Goal: Task Accomplishment & Management: Manage account settings

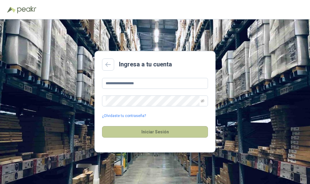
click at [134, 129] on button "Iniciar Sesión" at bounding box center [155, 132] width 106 height 12
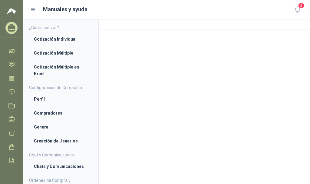
click at [10, 24] on icon at bounding box center [11, 27] width 9 height 9
click at [12, 51] on icon at bounding box center [11, 51] width 6 height 6
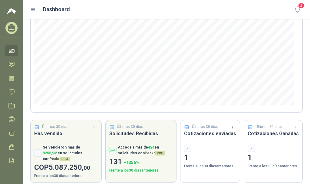
scroll to position [89, 0]
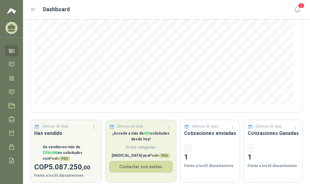
click at [169, 139] on p "¡Accede a más de 424 solicitudes desde [DATE]!" at bounding box center [141, 137] width 64 height 12
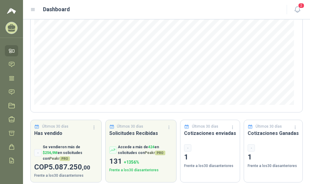
click at [10, 27] on icon at bounding box center [12, 26] width 8 height 5
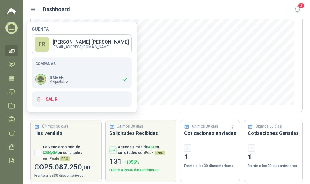
click at [41, 80] on icon at bounding box center [41, 78] width 6 height 5
click at [44, 46] on div "FR" at bounding box center [42, 44] width 15 height 15
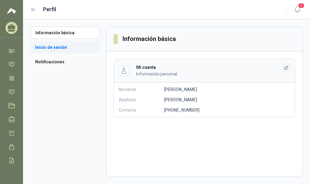
click at [41, 48] on li "Inicio de sesión" at bounding box center [65, 47] width 70 height 12
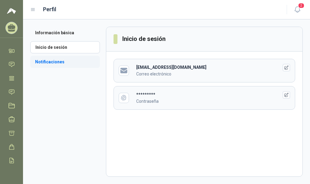
click at [49, 58] on li "Notificaciones" at bounding box center [65, 62] width 70 height 12
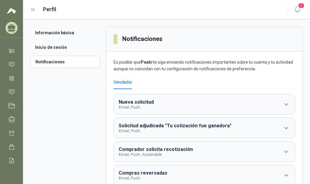
click at [11, 26] on icon at bounding box center [12, 26] width 8 height 5
click at [11, 11] on img at bounding box center [11, 10] width 9 height 7
click at [14, 51] on icon at bounding box center [11, 51] width 6 height 6
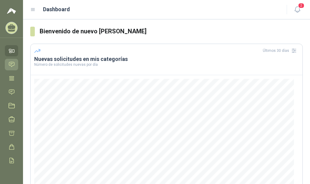
click at [7, 65] on link "Chat" at bounding box center [11, 64] width 13 height 11
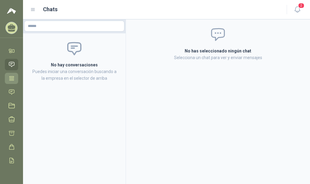
click at [9, 74] on link "Tareas" at bounding box center [11, 78] width 13 height 11
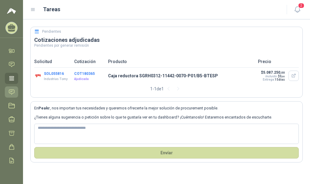
click at [9, 92] on icon at bounding box center [11, 92] width 6 height 6
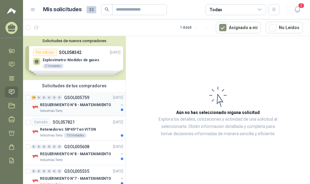
click at [65, 97] on p "GSOL005759" at bounding box center [76, 97] width 25 height 4
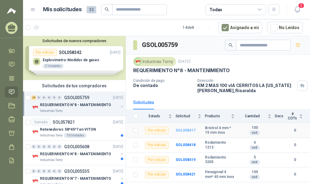
click at [191, 132] on b "SOL058417" at bounding box center [186, 130] width 20 height 4
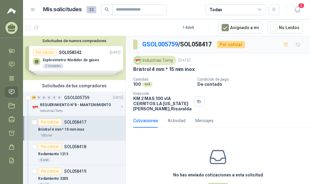
click at [90, 58] on div "Solicitudes de nuevos compradores Por cotizar SOL058342 [DATE] Explosimetro-Med…" at bounding box center [74, 58] width 103 height 44
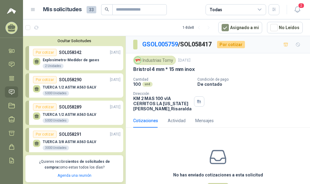
click at [164, 144] on div "No has enviado cotizaciones a esta solicitud Cotizar" at bounding box center [218, 170] width 184 height 77
click at [135, 44] on span at bounding box center [135, 45] width 4 height 10
click at [160, 41] on link "GSOL005759" at bounding box center [160, 44] width 36 height 7
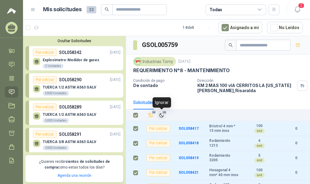
click at [161, 118] on icon "Ignorar" at bounding box center [161, 115] width 5 height 5
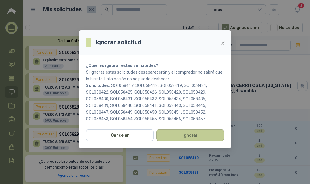
click at [176, 134] on button "Ignorar" at bounding box center [190, 135] width 68 height 12
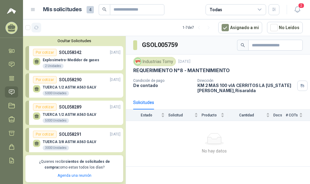
click at [36, 29] on icon "button" at bounding box center [36, 27] width 5 height 5
click at [111, 60] on div "Explosimetro-Medidor de gases 2 Unidades" at bounding box center [77, 62] width 88 height 13
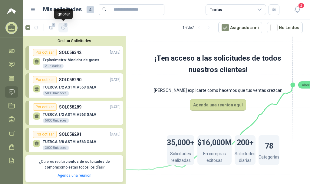
click at [63, 27] on icon "button" at bounding box center [63, 27] width 5 height 5
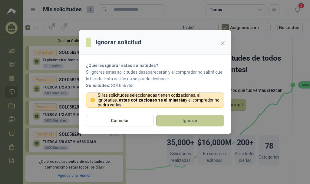
click at [188, 121] on button "Ignorar" at bounding box center [190, 121] width 68 height 12
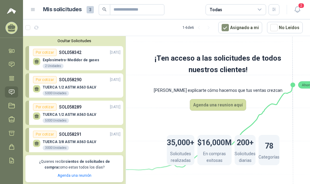
click at [47, 52] on div "Por cotizar" at bounding box center [45, 52] width 24 height 7
click at [50, 50] on div "Por cotizar" at bounding box center [45, 52] width 24 height 7
click at [48, 82] on div "Por cotizar" at bounding box center [45, 79] width 24 height 7
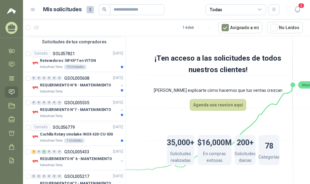
scroll to position [151, 0]
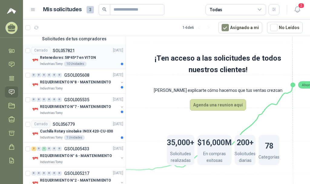
click at [70, 51] on p "SOL057821" at bounding box center [64, 50] width 22 height 4
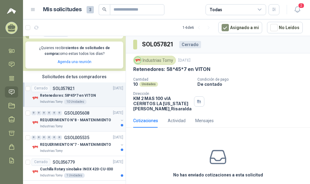
scroll to position [101, 0]
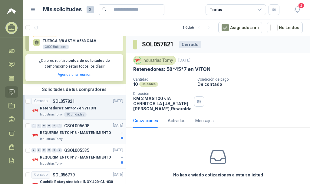
click at [60, 132] on p "REQUERIMIENTO N°8 - MANTENIMIENTO" at bounding box center [75, 133] width 71 height 6
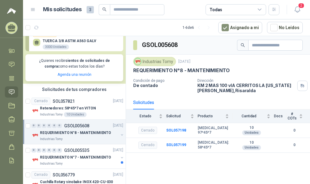
click at [58, 129] on div "0 0 0 0 0 0 GSOL005608 [DATE]" at bounding box center [78, 125] width 93 height 7
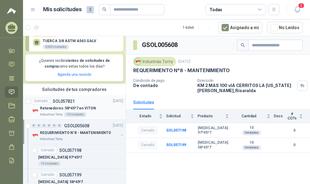
click at [56, 104] on div "Cerrado SOL057821" at bounding box center [53, 101] width 43 height 7
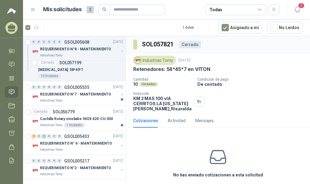
scroll to position [215, 0]
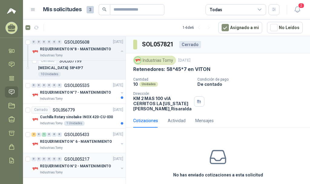
click at [64, 161] on div "0 0 0 0 0 0 GSOL005217 [DATE]" at bounding box center [78, 158] width 93 height 7
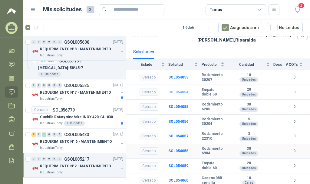
scroll to position [52, 0]
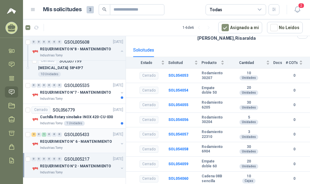
click at [52, 144] on p "REQUERIMIENTO N° 6 - MANTENIMIENTO" at bounding box center [76, 142] width 72 height 6
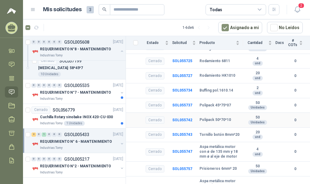
scroll to position [404, 0]
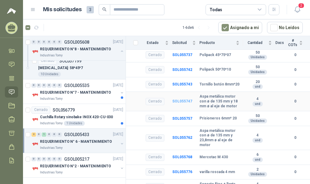
click at [184, 101] on b "SOL055747" at bounding box center [182, 101] width 20 height 4
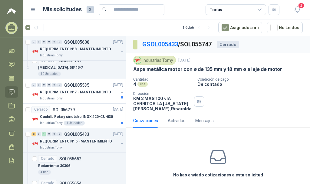
click at [234, 124] on div "Cotizaciones Actividad Mensajes" at bounding box center [218, 121] width 170 height 14
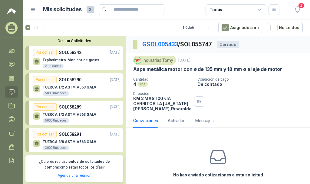
click at [101, 49] on link "Por cotizar SOL058342 [DATE] Explosimetro-Medidor de gases 2 Unidades" at bounding box center [74, 58] width 98 height 24
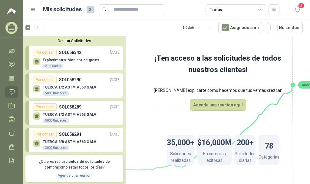
click at [109, 87] on div "TUERCA 1/2 ASTM A563 GALV 5000 Unidades" at bounding box center [77, 89] width 88 height 13
click at [104, 101] on link "Por cotizar SOL058289 [DATE] TUERCA 1/2 ASTM A563 GALV 5000 Unidades" at bounding box center [74, 113] width 98 height 24
click at [97, 134] on div "Por cotizar SOL058291 [DATE]" at bounding box center [77, 134] width 88 height 7
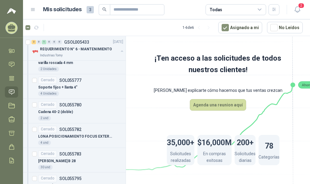
scroll to position [1147, 0]
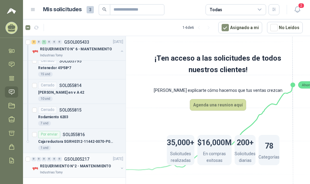
click at [86, 163] on p "REQUERIMIENTO N°2 - MANTENIMIENTO" at bounding box center [75, 166] width 71 height 6
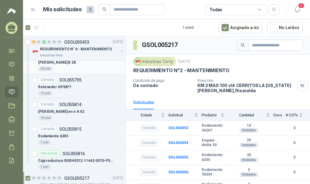
scroll to position [1147, 0]
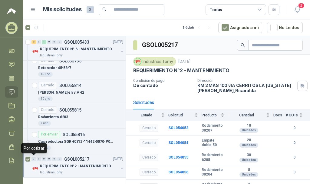
click at [32, 158] on div "0" at bounding box center [34, 159] width 5 height 4
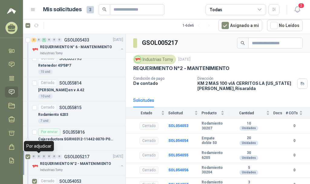
click at [39, 158] on div "0" at bounding box center [39, 156] width 5 height 4
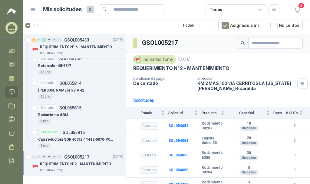
click at [120, 166] on button "button" at bounding box center [122, 166] width 5 height 5
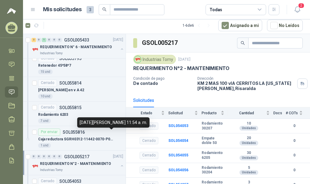
scroll to position [1248, 0]
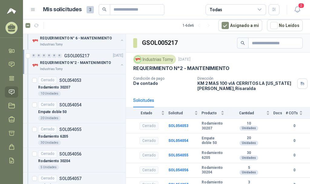
click at [120, 65] on button "button" at bounding box center [122, 64] width 5 height 5
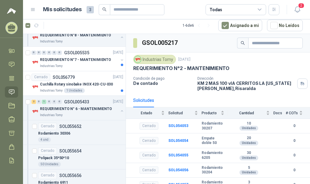
scroll to position [239, 0]
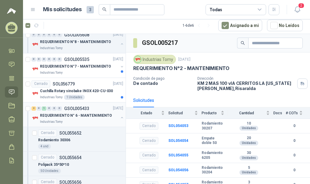
click at [120, 118] on button "button" at bounding box center [122, 117] width 5 height 5
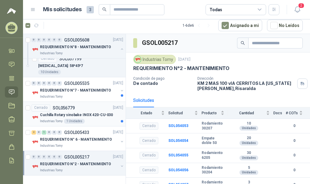
scroll to position [215, 0]
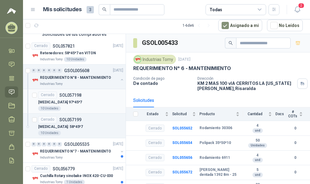
scroll to position [164, 0]
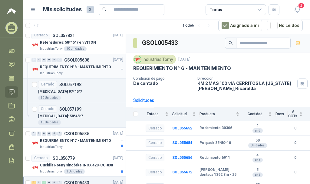
click at [120, 70] on button "button" at bounding box center [122, 69] width 5 height 5
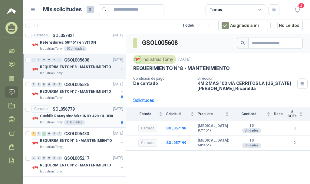
scroll to position [166, 0]
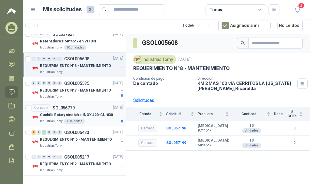
click at [121, 121] on div at bounding box center [122, 121] width 2 height 2
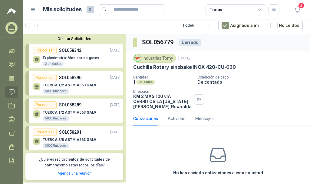
click at [111, 56] on div "Explosimetro-Medidor de gases 2 Unidades" at bounding box center [77, 60] width 88 height 13
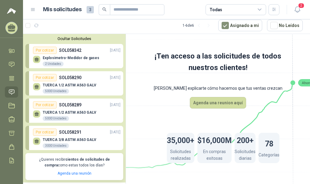
click at [51, 54] on div "Explosimetro-Medidor de gases 2 Unidades" at bounding box center [77, 60] width 88 height 13
click at [48, 49] on div "Por cotizar" at bounding box center [45, 50] width 24 height 7
click at [55, 64] on div "2 Unidades" at bounding box center [53, 63] width 21 height 5
click at [39, 55] on div "Explosimetro-Medidor de gases 2 Unidades" at bounding box center [77, 60] width 88 height 13
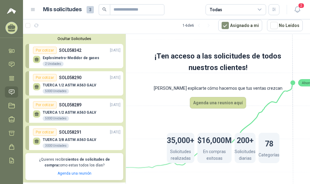
click at [39, 55] on div "Explosimetro-Medidor de gases 2 Unidades" at bounding box center [77, 60] width 88 height 13
click at [50, 78] on div "Por cotizar" at bounding box center [45, 77] width 24 height 7
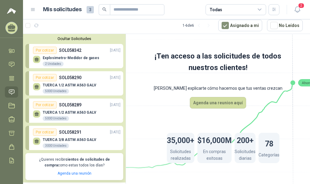
click at [66, 104] on p "SOL058289" at bounding box center [70, 104] width 22 height 7
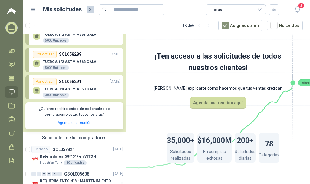
scroll to position [101, 0]
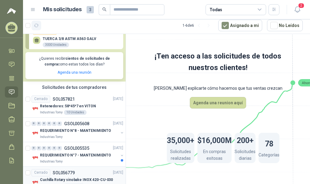
click at [35, 25] on icon "button" at bounding box center [36, 25] width 5 height 5
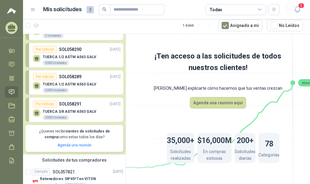
scroll to position [0, 0]
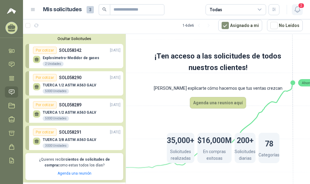
click at [296, 11] on icon "button" at bounding box center [297, 10] width 5 height 6
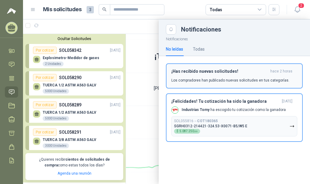
click at [196, 77] on div "¡Has recibido nuevas solicitudes! hace 2 horas Los compradores han publicado nu…" at bounding box center [234, 76] width 126 height 14
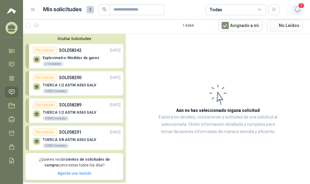
click at [303, 8] on span "1" at bounding box center [301, 6] width 7 height 6
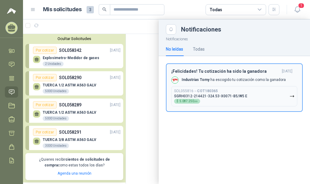
click at [227, 98] on div "SOL055816 → COT180365 SGRH0312-214421-324.53-X0071-B5/W5 E $ 5.087.250 ,00" at bounding box center [210, 96] width 73 height 15
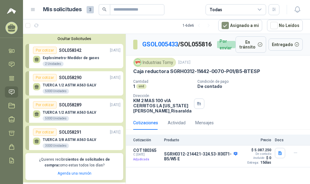
click at [6, 10] on div at bounding box center [11, 7] width 23 height 15
click at [11, 11] on img at bounding box center [11, 10] width 9 height 7
click at [91, 7] on span "3" at bounding box center [90, 9] width 7 height 7
click at [33, 10] on icon at bounding box center [33, 9] width 4 height 2
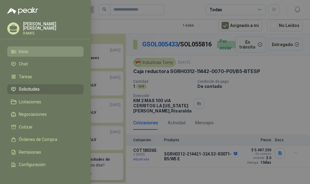
click at [29, 46] on link "Inicio" at bounding box center [45, 51] width 76 height 10
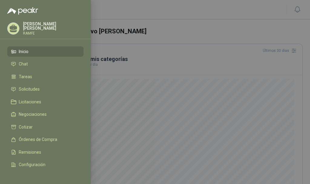
click at [177, 106] on div at bounding box center [155, 92] width 310 height 184
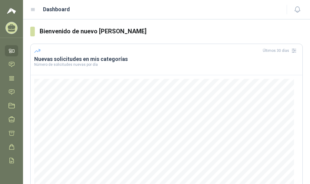
click at [10, 10] on img at bounding box center [11, 10] width 9 height 7
click at [32, 10] on icon at bounding box center [32, 9] width 5 height 5
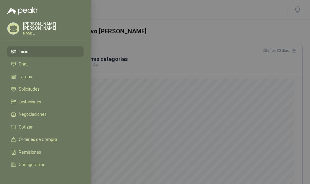
click at [122, 8] on div at bounding box center [155, 92] width 310 height 184
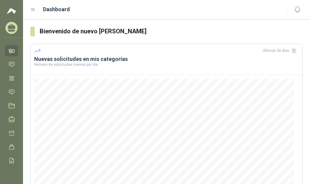
click at [32, 32] on span at bounding box center [32, 32] width 5 height 10
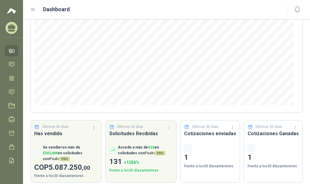
scroll to position [89, 0]
click at [12, 161] on icon at bounding box center [11, 160] width 6 height 6
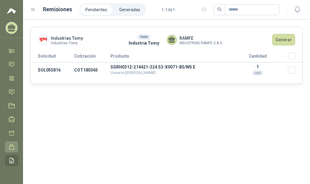
click at [9, 148] on icon at bounding box center [11, 147] width 6 height 6
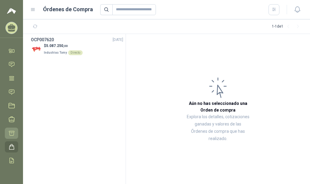
click at [12, 134] on icon at bounding box center [11, 133] width 6 height 6
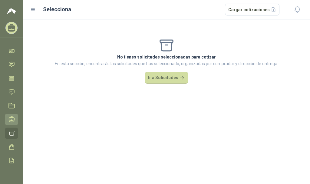
click at [12, 121] on icon at bounding box center [11, 119] width 6 height 6
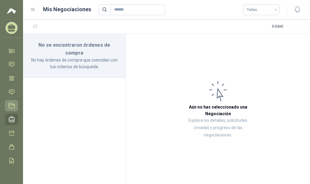
click at [14, 106] on icon at bounding box center [11, 105] width 6 height 6
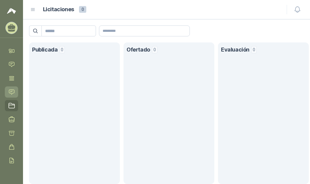
click at [14, 94] on icon at bounding box center [11, 92] width 6 height 6
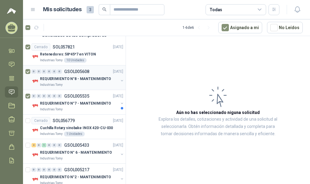
scroll to position [61, 0]
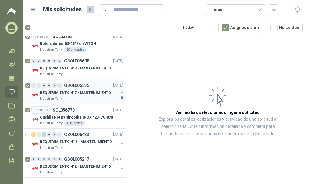
click at [120, 90] on button "button" at bounding box center [122, 92] width 5 height 5
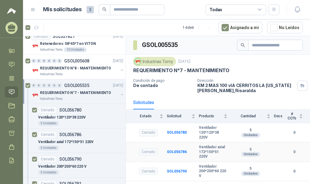
scroll to position [28, 0]
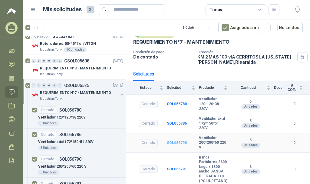
click at [179, 143] on b "SOL056790" at bounding box center [177, 143] width 20 height 4
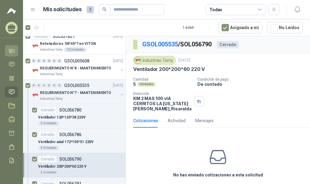
click at [12, 51] on icon at bounding box center [13, 51] width 2 height 3
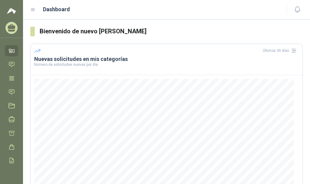
click at [13, 28] on icon at bounding box center [12, 26] width 8 height 5
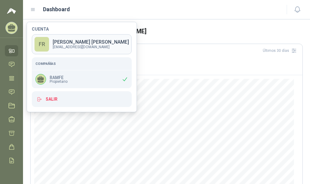
click at [68, 43] on p "[PERSON_NAME]" at bounding box center [91, 42] width 76 height 5
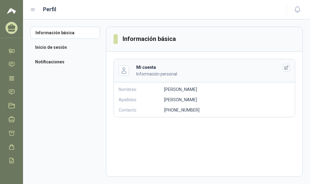
click at [10, 11] on img at bounding box center [11, 10] width 9 height 7
click at [50, 5] on header "Perfil" at bounding box center [166, 9] width 287 height 19
click at [51, 10] on h1 "Perfil" at bounding box center [49, 9] width 13 height 8
click at [34, 9] on icon at bounding box center [32, 9] width 5 height 5
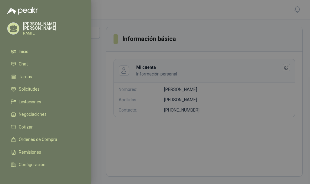
click at [28, 25] on p "[PERSON_NAME]" at bounding box center [53, 26] width 61 height 8
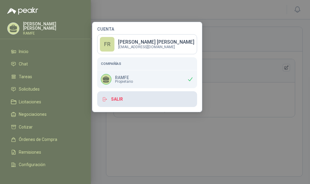
click at [111, 99] on button "Salir" at bounding box center [147, 99] width 100 height 16
